Goal: Task Accomplishment & Management: Use online tool/utility

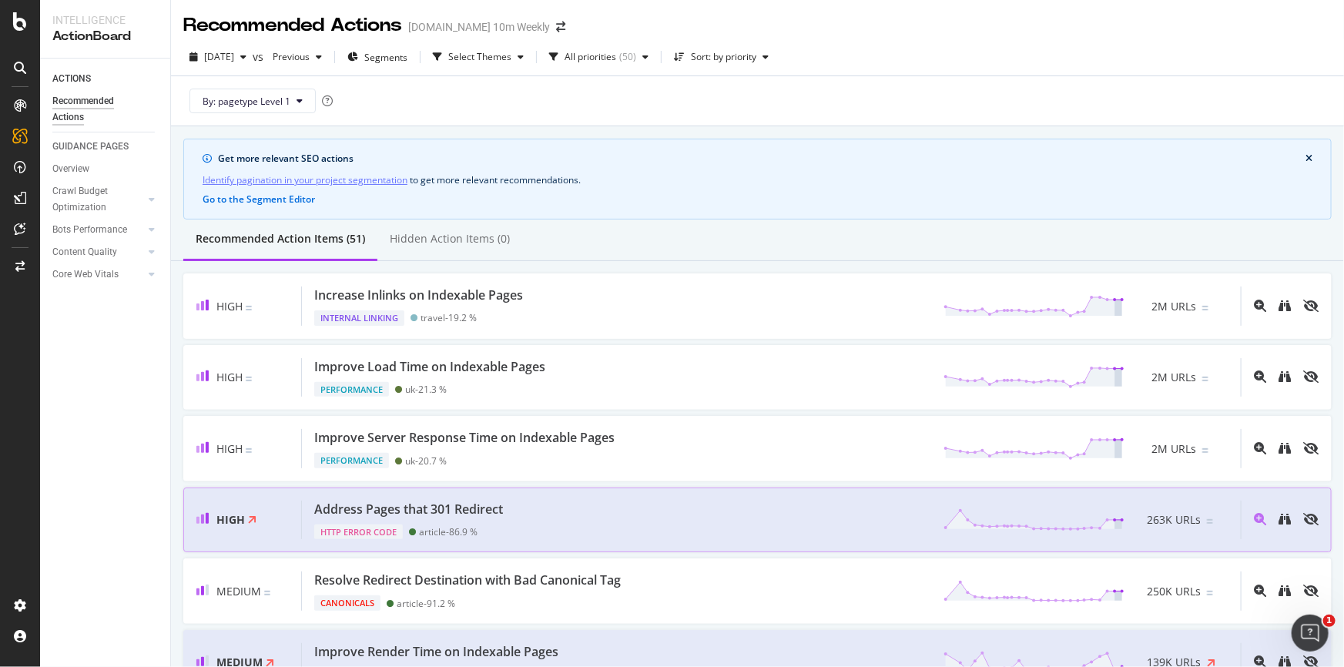
click at [512, 512] on div "Address Pages that 301 Redirect HTTP Error Code article - 86.9 % 263K URLs" at bounding box center [771, 520] width 939 height 39
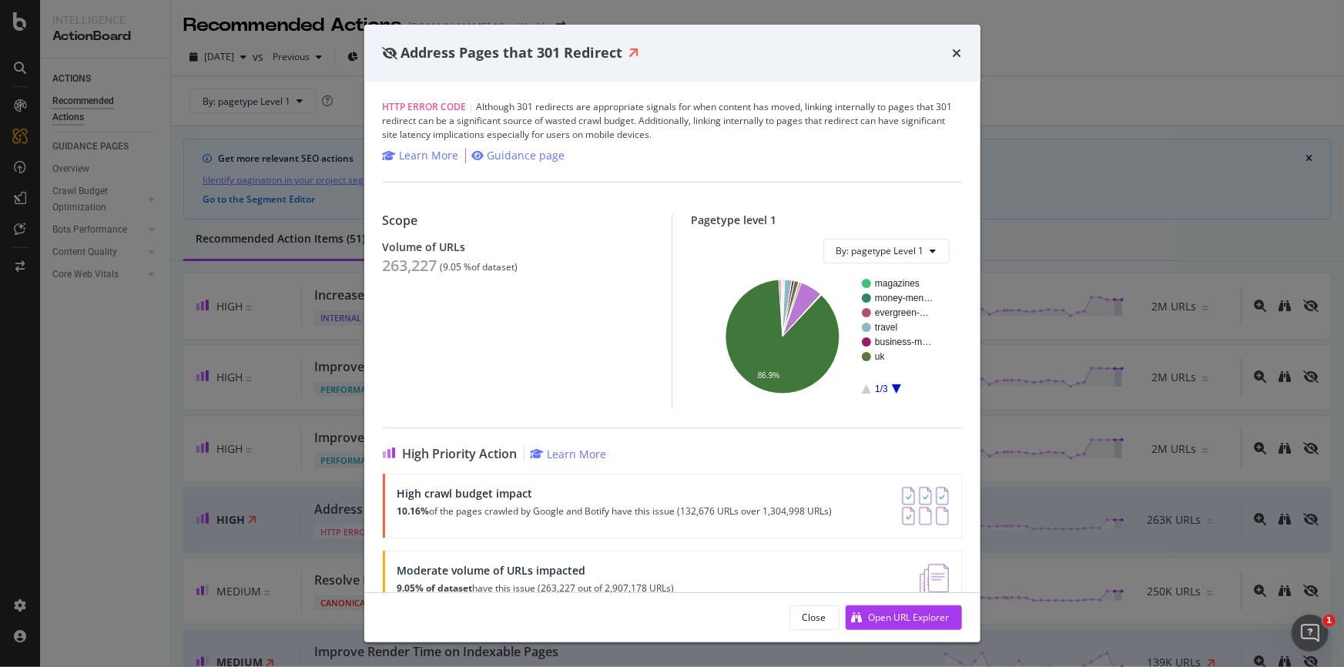
click at [881, 303] on rect "A chart." at bounding box center [897, 336] width 71 height 115
click at [818, 331] on icon "A chart." at bounding box center [783, 337] width 114 height 114
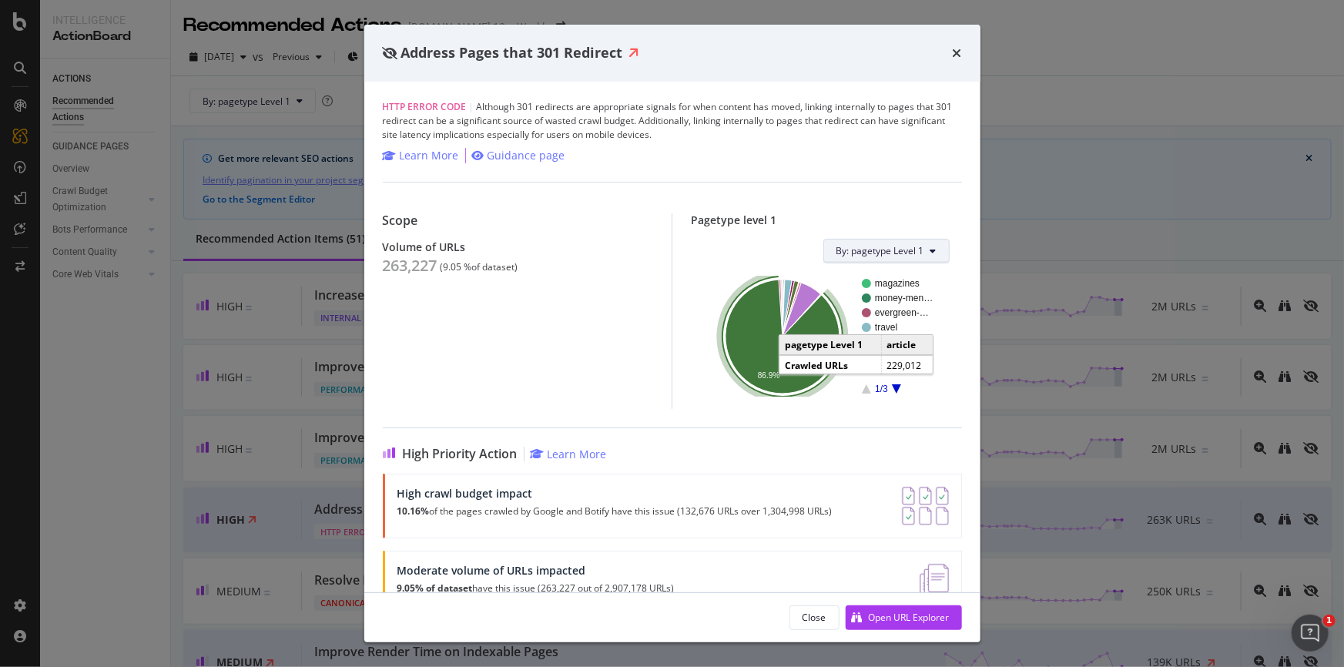
click at [878, 257] on span "By: pagetype Level 1" at bounding box center [881, 250] width 88 height 13
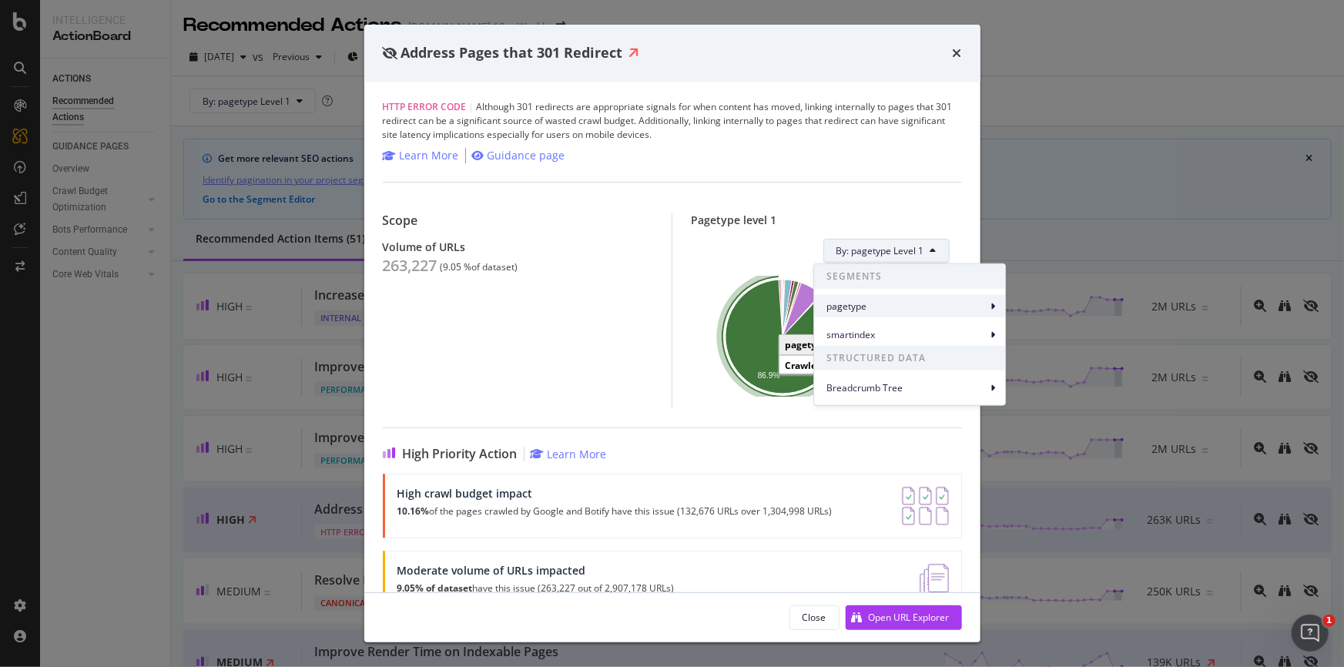
click at [871, 306] on span "pagetype" at bounding box center [907, 306] width 160 height 14
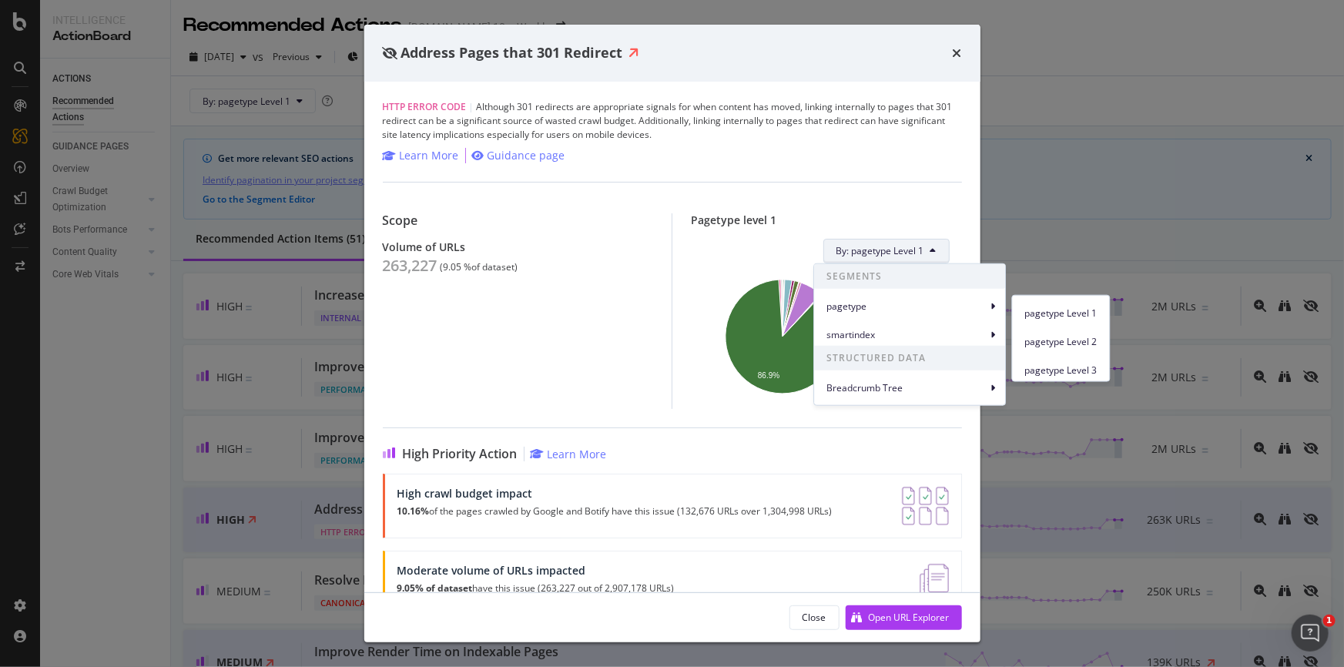
click at [726, 248] on div "By: pagetype Level 1" at bounding box center [826, 251] width 247 height 25
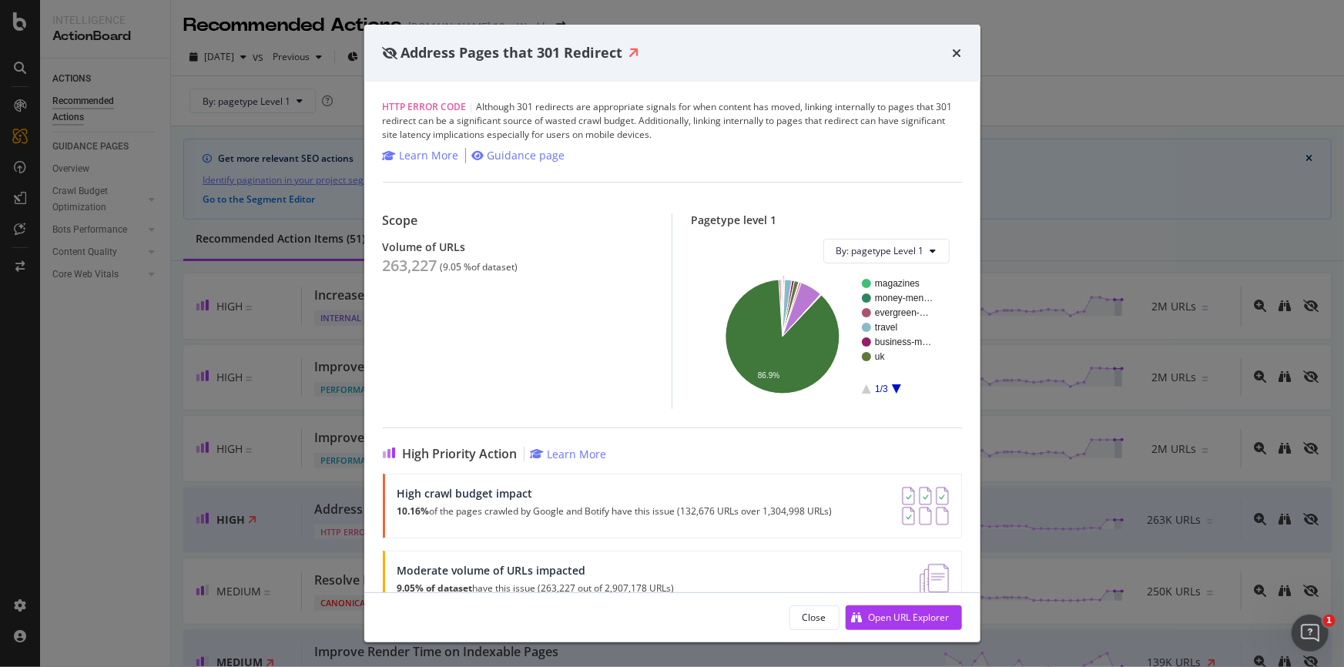
click at [878, 299] on rect "A chart." at bounding box center [904, 298] width 58 height 9
drag, startPoint x: 381, startPoint y: 266, endPoint x: 527, endPoint y: 266, distance: 146.4
click at [527, 266] on div "HTTP Error Code | Although 301 redirects are appropriate signals for when conte…" at bounding box center [672, 337] width 616 height 511
click at [734, 331] on icon "A chart." at bounding box center [783, 337] width 114 height 114
click at [1076, 106] on div "Address Pages that 301 Redirect HTTP Error Code | Although 301 redirects are ap…" at bounding box center [672, 333] width 1344 height 667
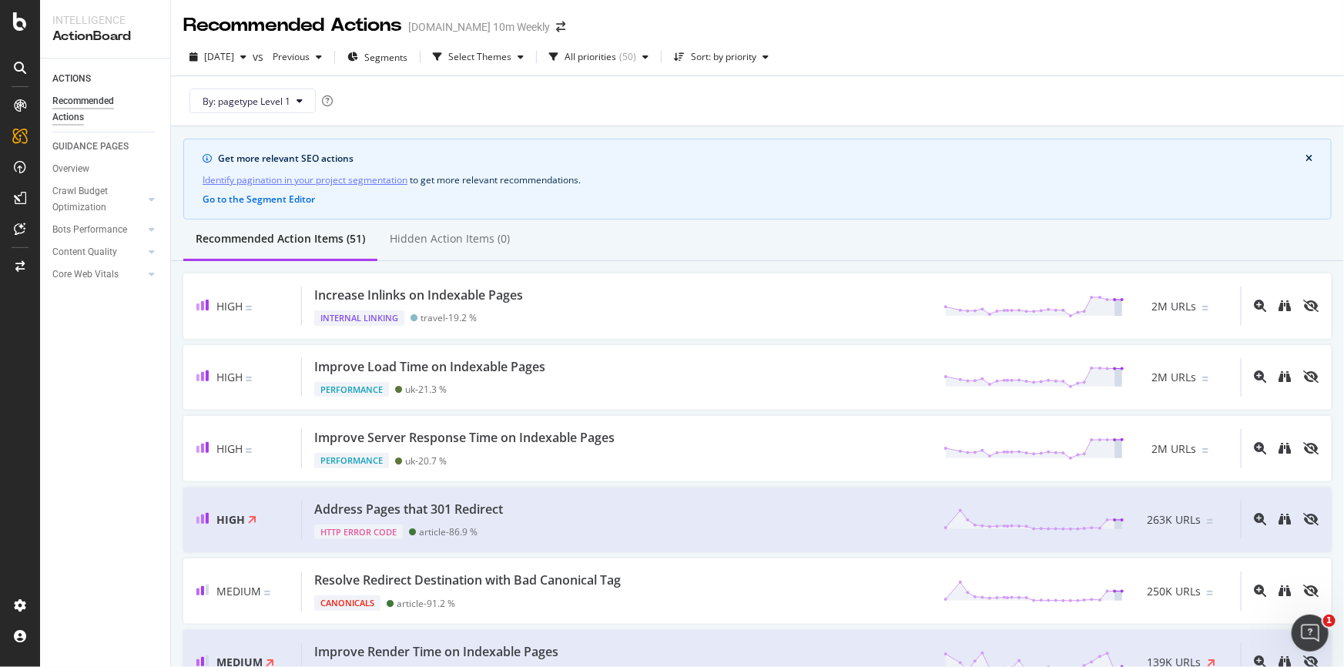
click at [725, 243] on div "Recommended Action Items (51) Hidden Action Items (0)" at bounding box center [757, 241] width 1173 height 42
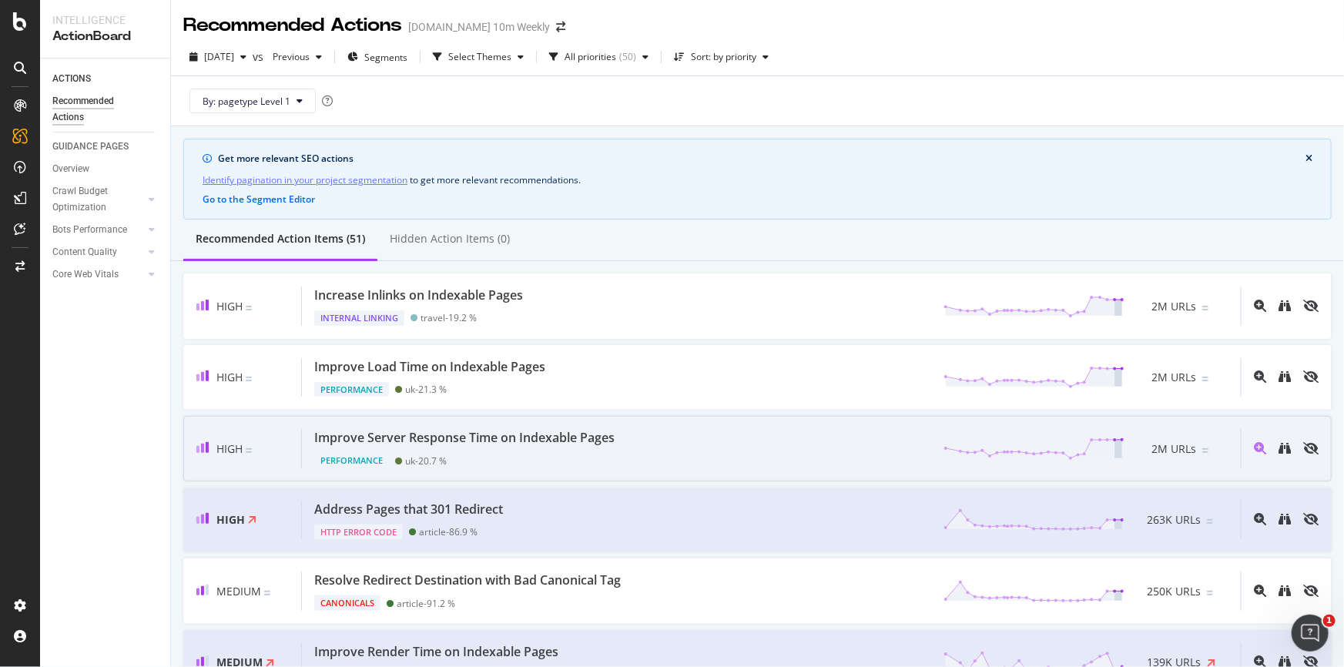
click at [595, 455] on div "Performance uk - 20.7 %" at bounding box center [467, 458] width 307 height 22
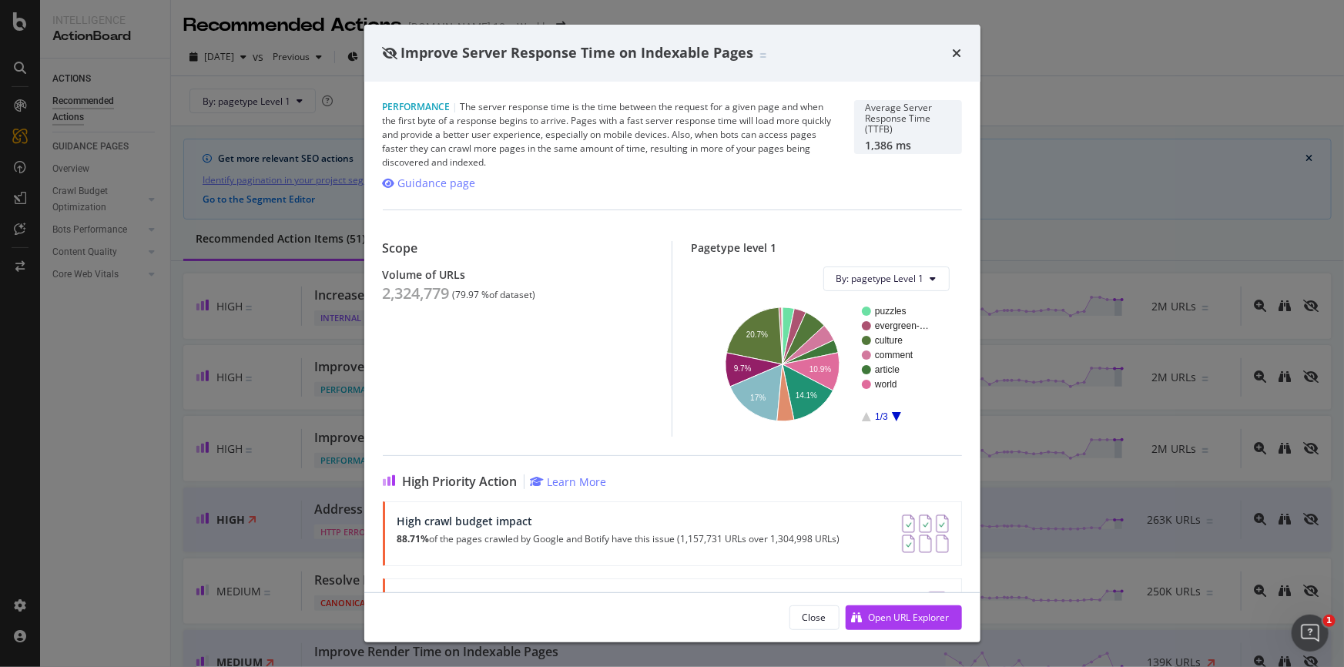
click at [963, 52] on div "Improve Server Response Time on Indexable Pages" at bounding box center [672, 53] width 616 height 57
click at [963, 51] on div "Improve Server Response Time on Indexable Pages" at bounding box center [672, 53] width 616 height 57
click at [957, 52] on icon "times" at bounding box center [957, 53] width 9 height 12
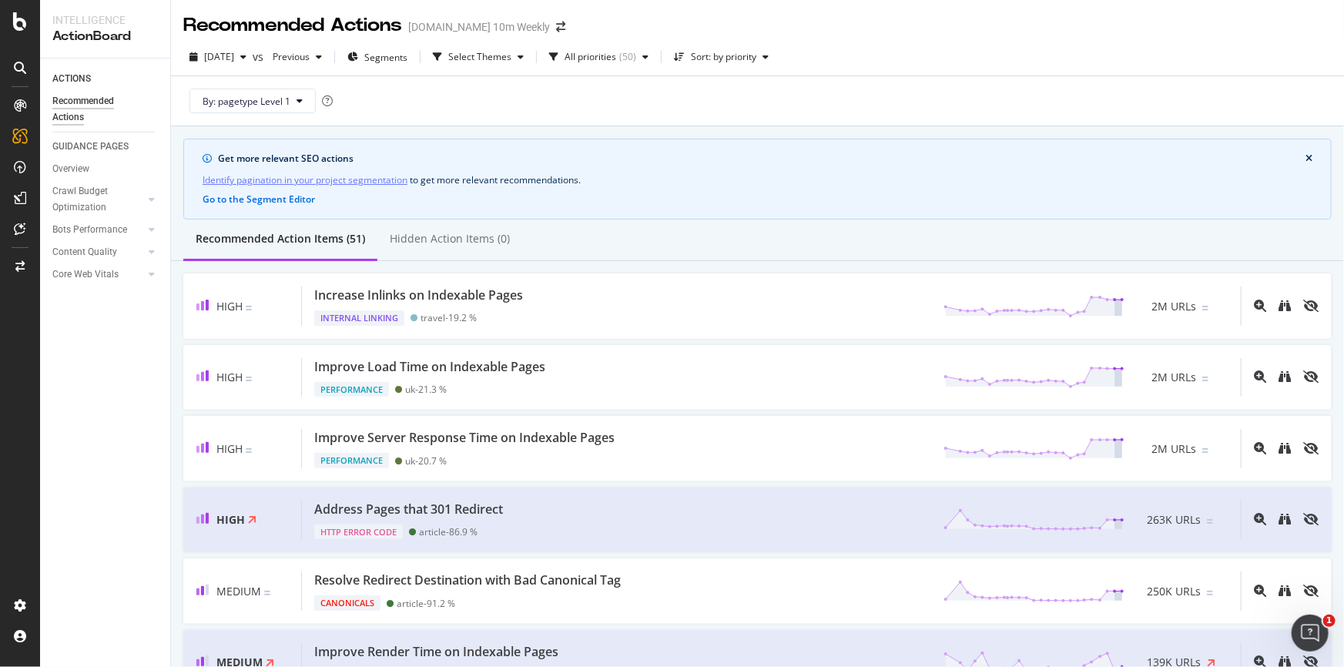
click at [11, 472] on div at bounding box center [20, 343] width 37 height 500
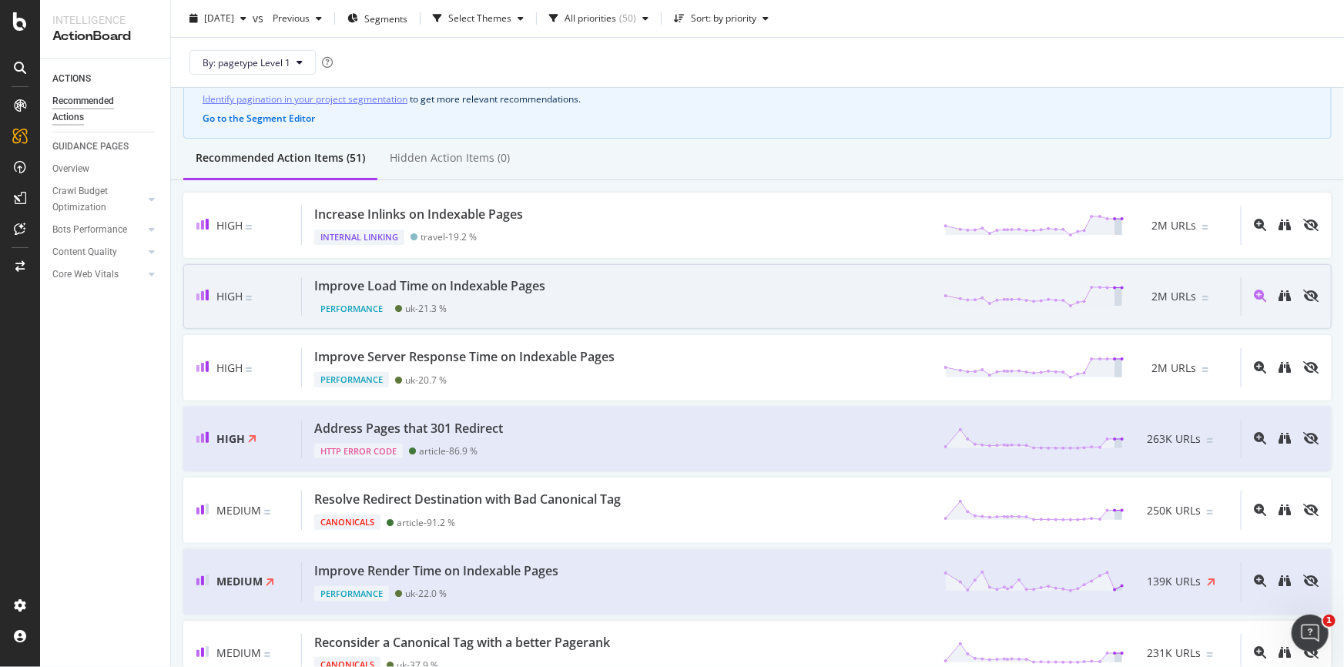
scroll to position [69, 0]
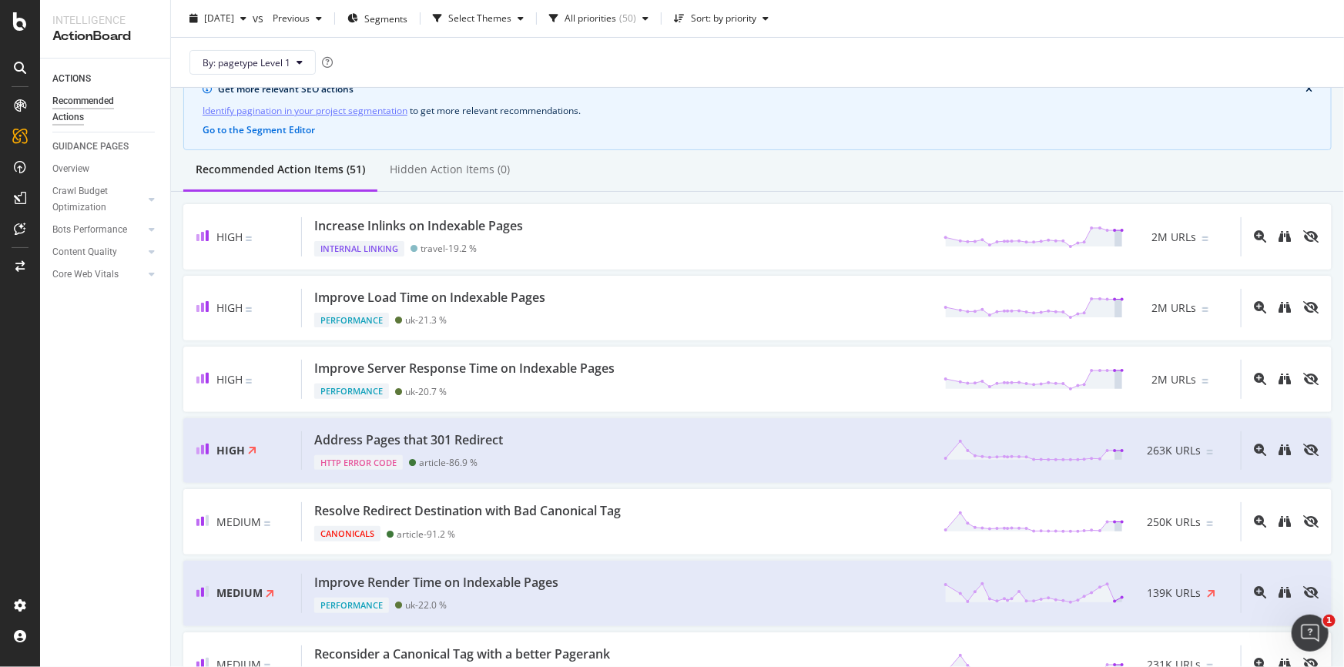
click at [93, 434] on div "ACTIONS Recommended Actions GUIDANCE PAGES Overview Crawl Budget Optimization L…" at bounding box center [105, 363] width 130 height 609
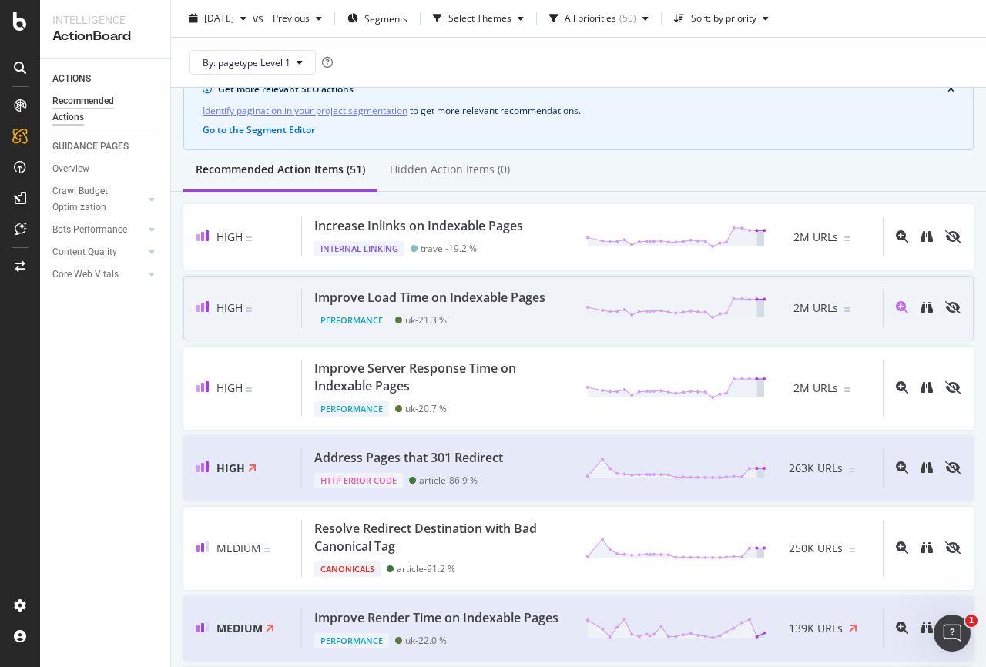
click at [506, 307] on div "Performance uk - 21.3 %" at bounding box center [432, 318] width 237 height 22
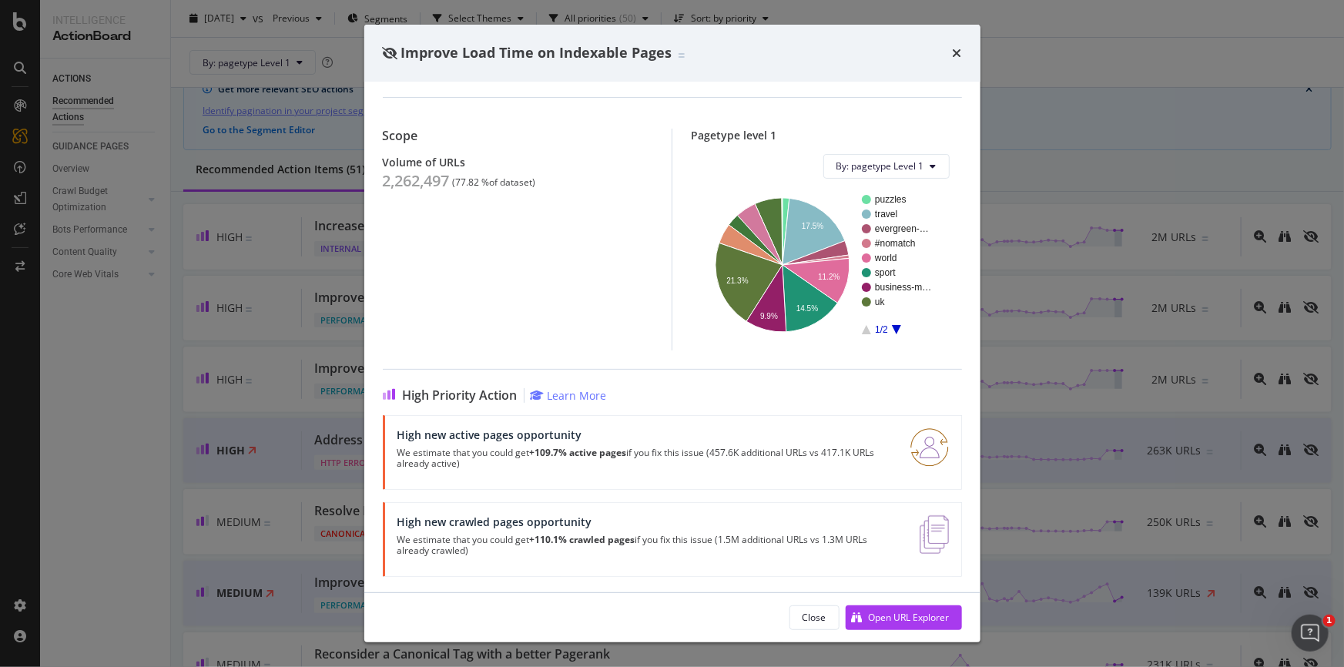
scroll to position [114, 0]
click at [919, 622] on div "Open URL Explorer" at bounding box center [909, 617] width 81 height 13
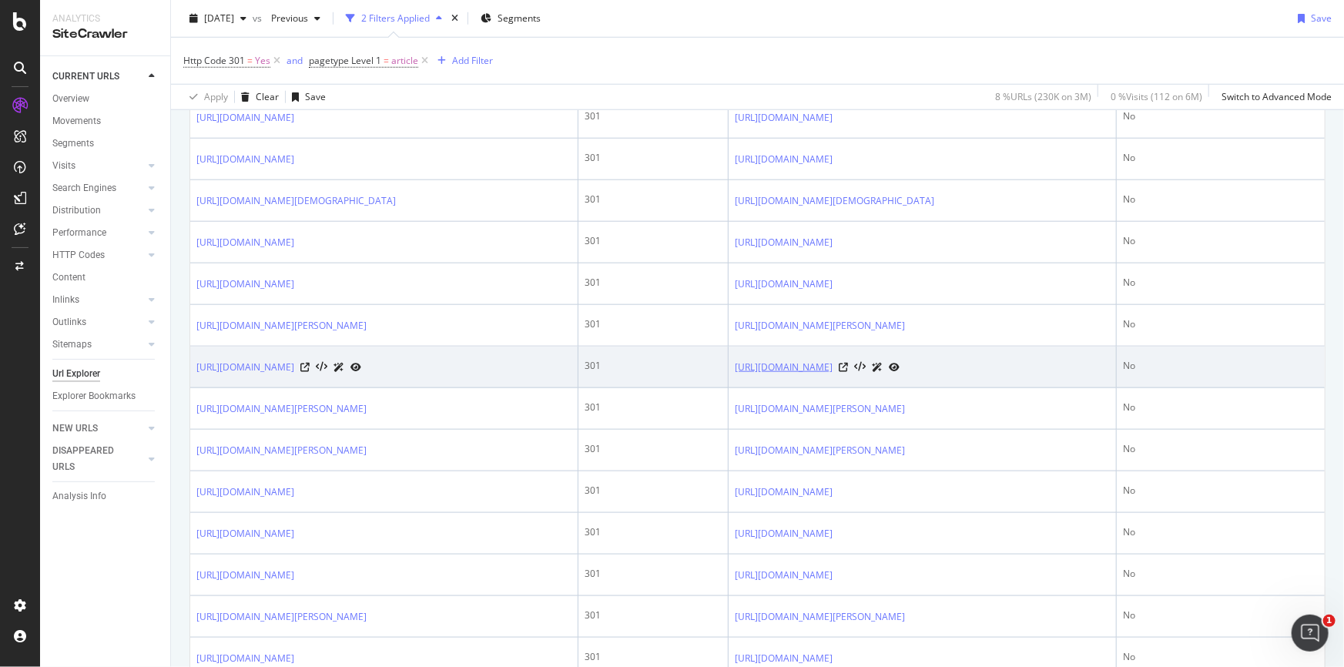
scroll to position [770, 0]
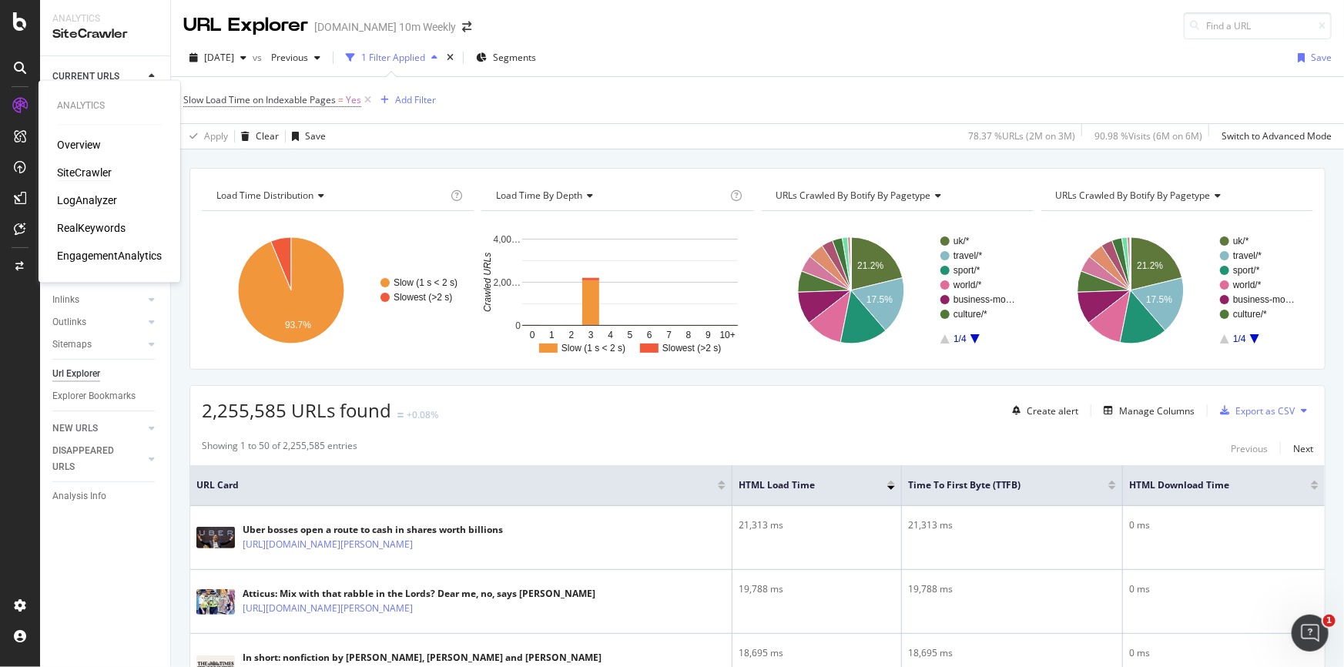
click at [76, 199] on div "LogAnalyzer" at bounding box center [87, 200] width 60 height 15
